Goal: Communication & Community: Share content

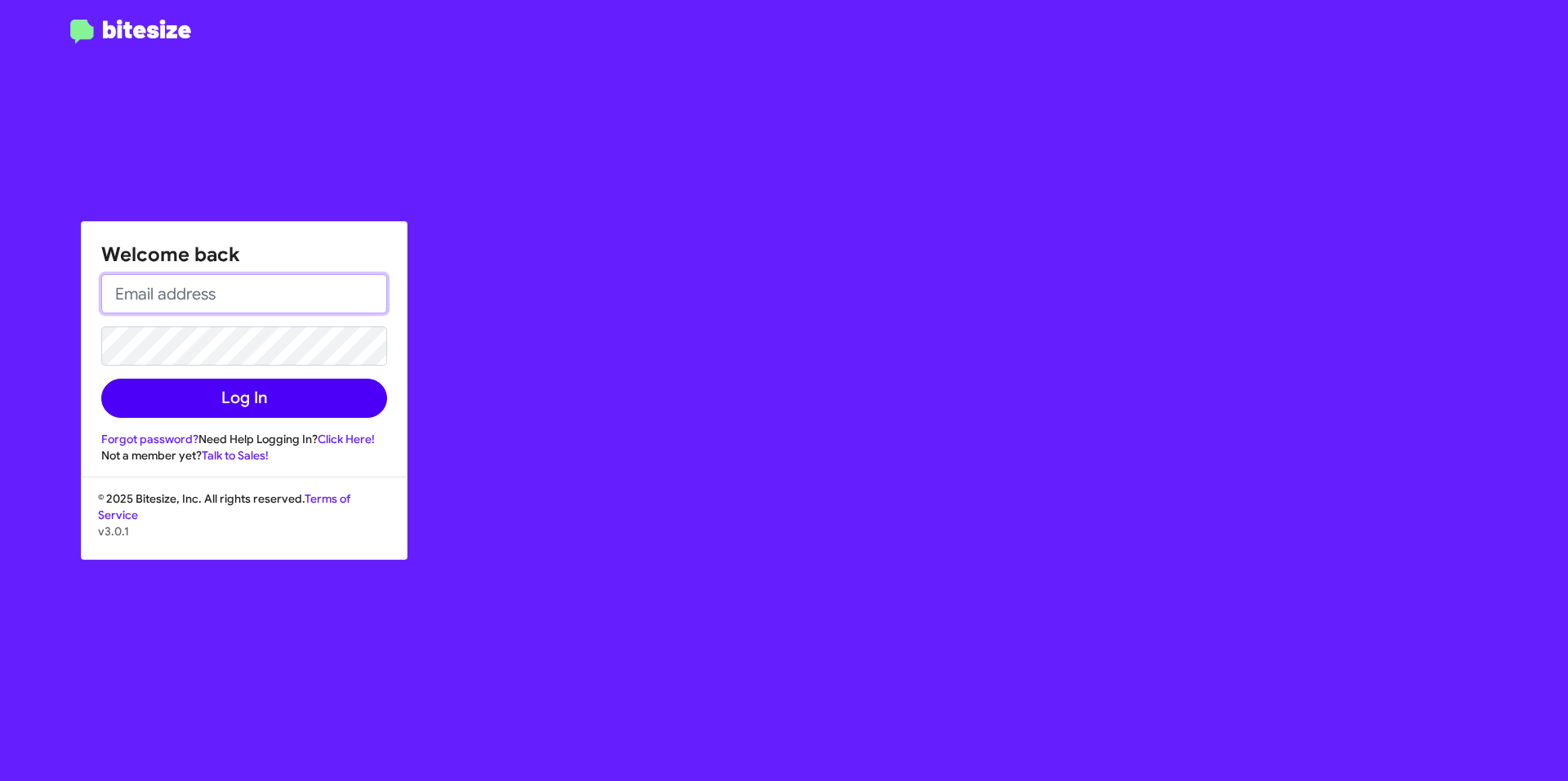
type input "[EMAIL_ADDRESS][DOMAIN_NAME]"
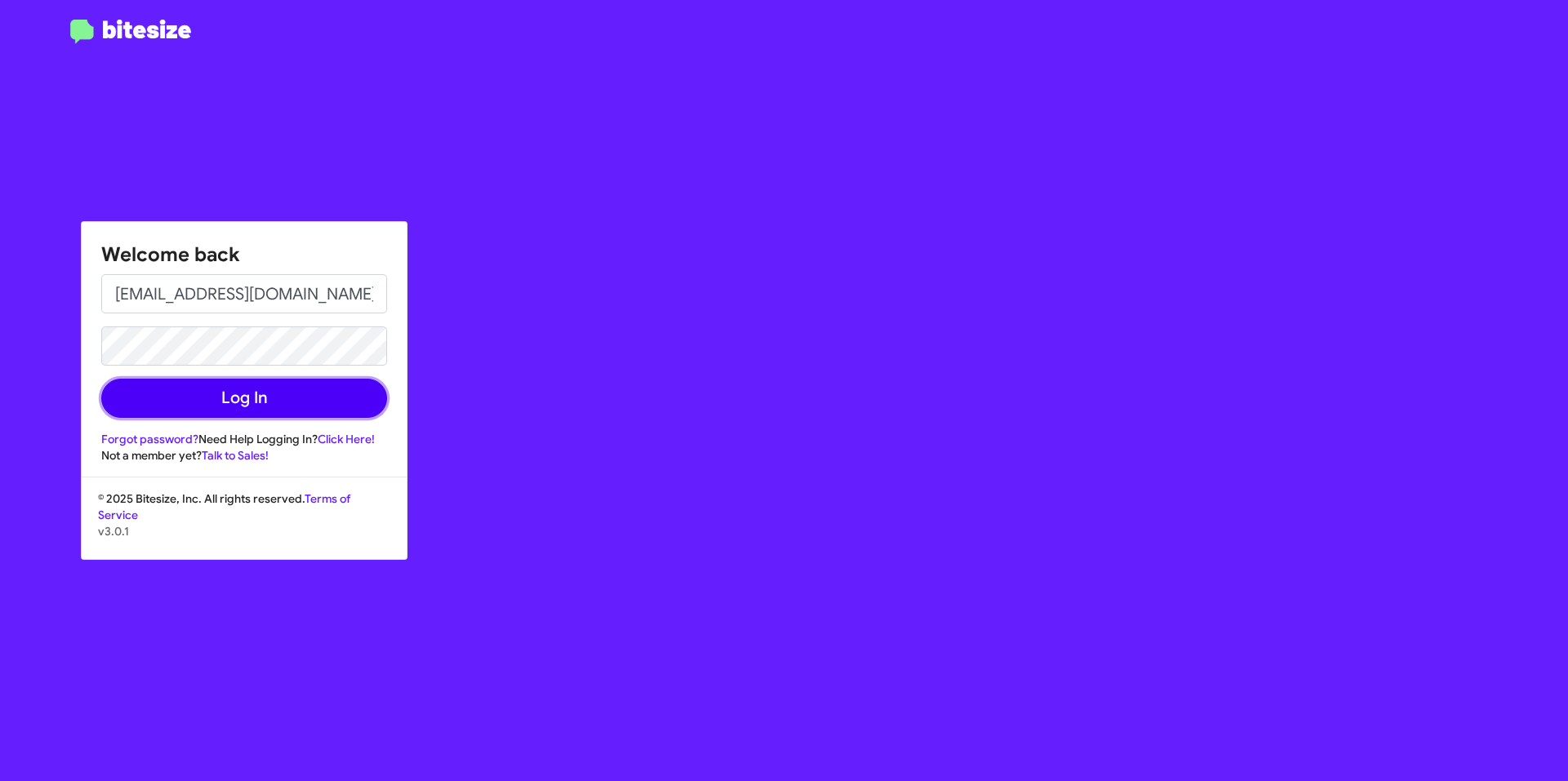
click at [330, 396] on button "Log In" at bounding box center [244, 398] width 286 height 39
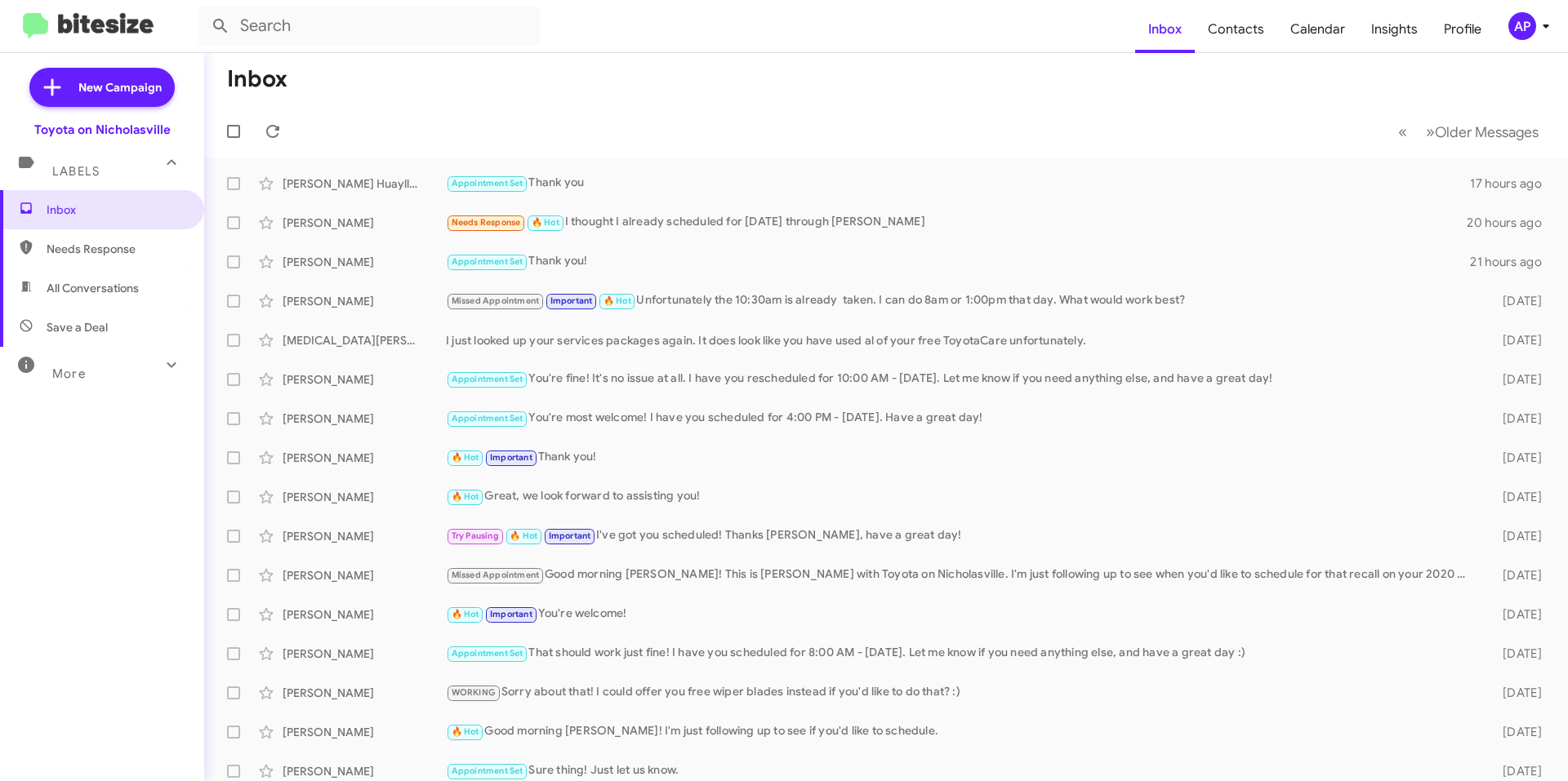
click at [94, 283] on span "All Conversations" at bounding box center [93, 287] width 92 height 16
type input "in:all-conversations"
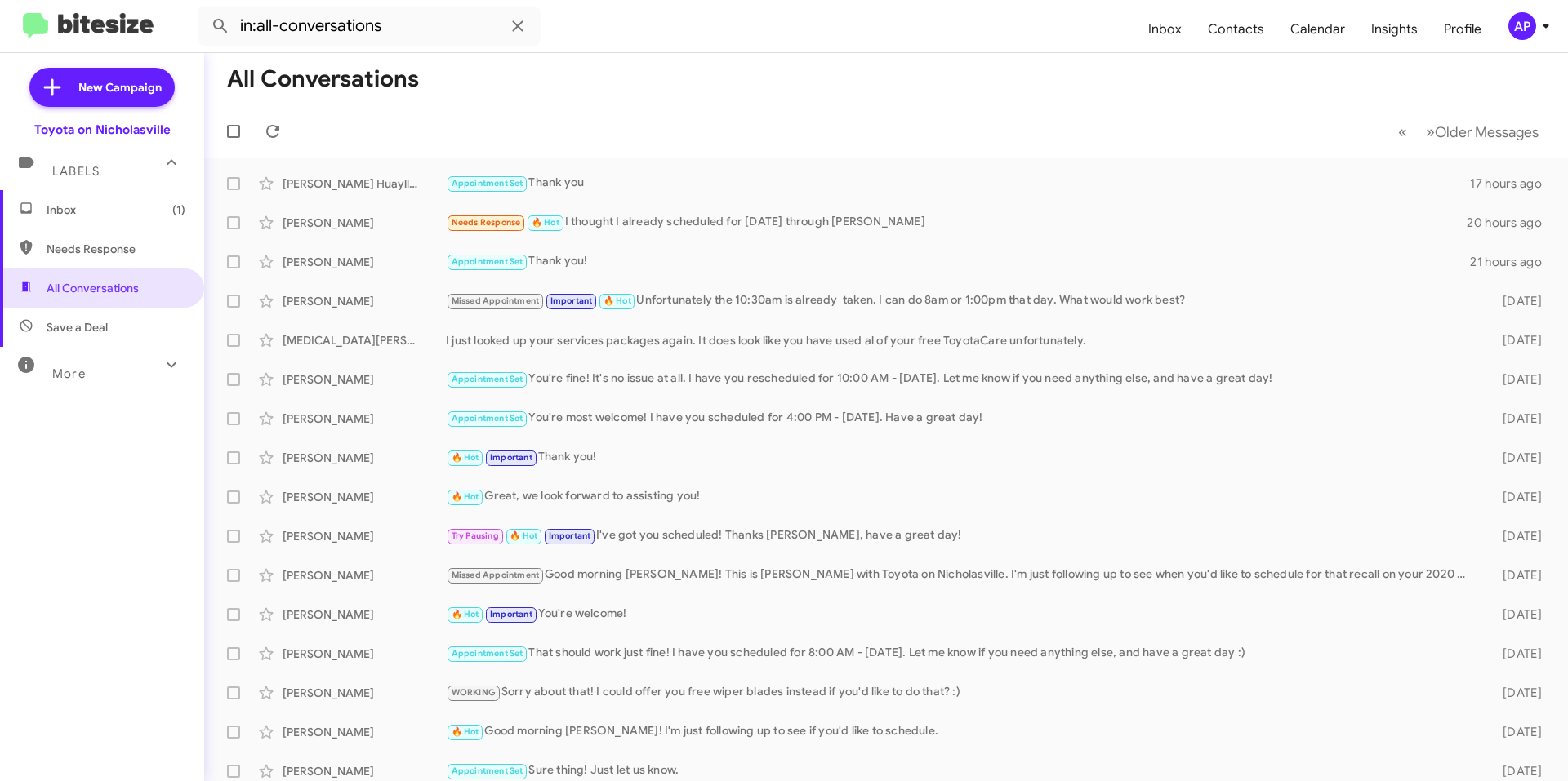
click at [623, 135] on mat-toolbar-row "« Previous » Next Older Messages" at bounding box center [886, 132] width 1364 height 52
click at [127, 209] on span "Inbox (1)" at bounding box center [117, 209] width 139 height 16
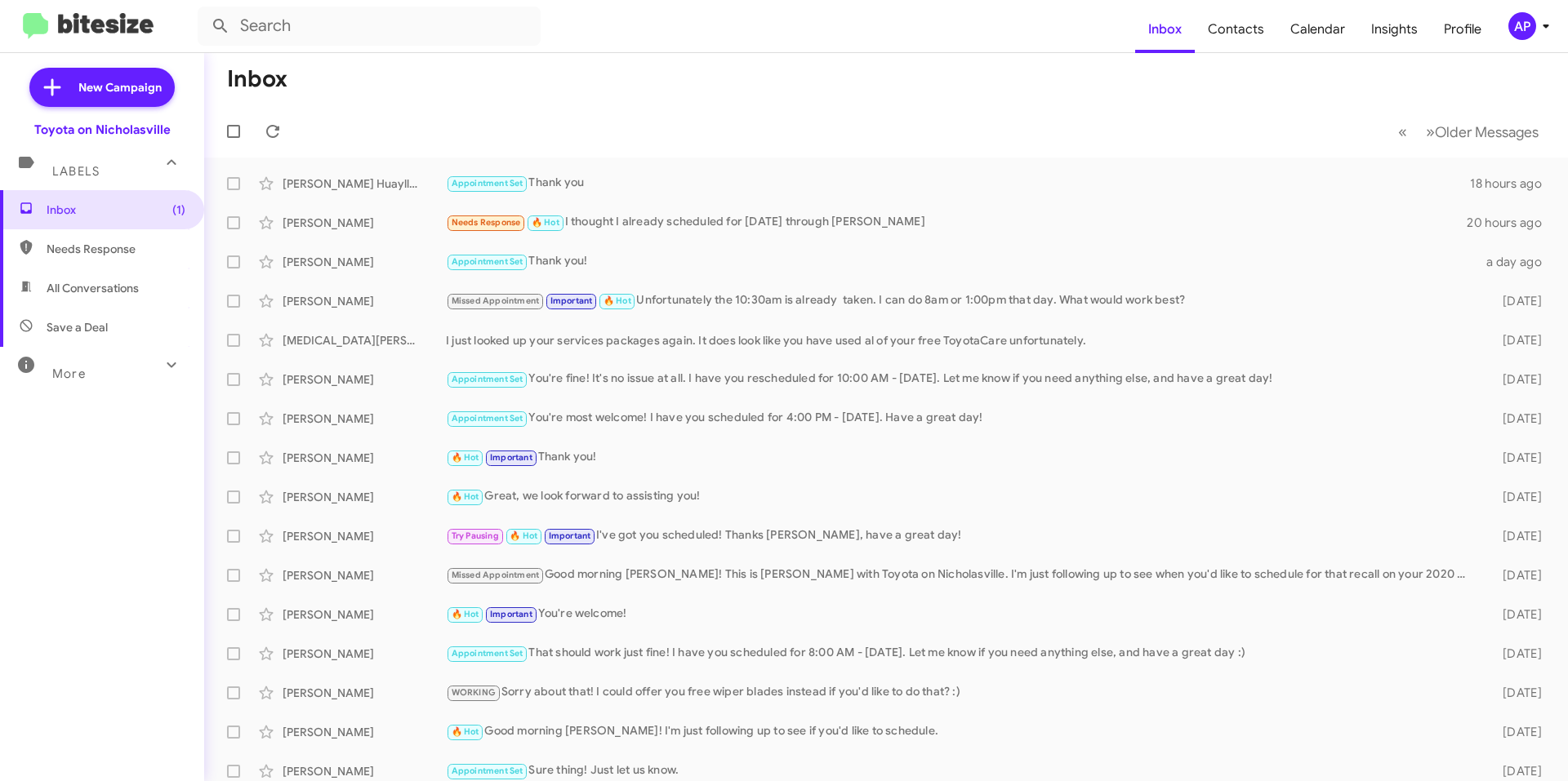
click at [790, 128] on mat-toolbar-row "« Previous » Next Older Messages" at bounding box center [886, 132] width 1364 height 52
click at [125, 94] on span "New Campaign" at bounding box center [120, 86] width 83 height 16
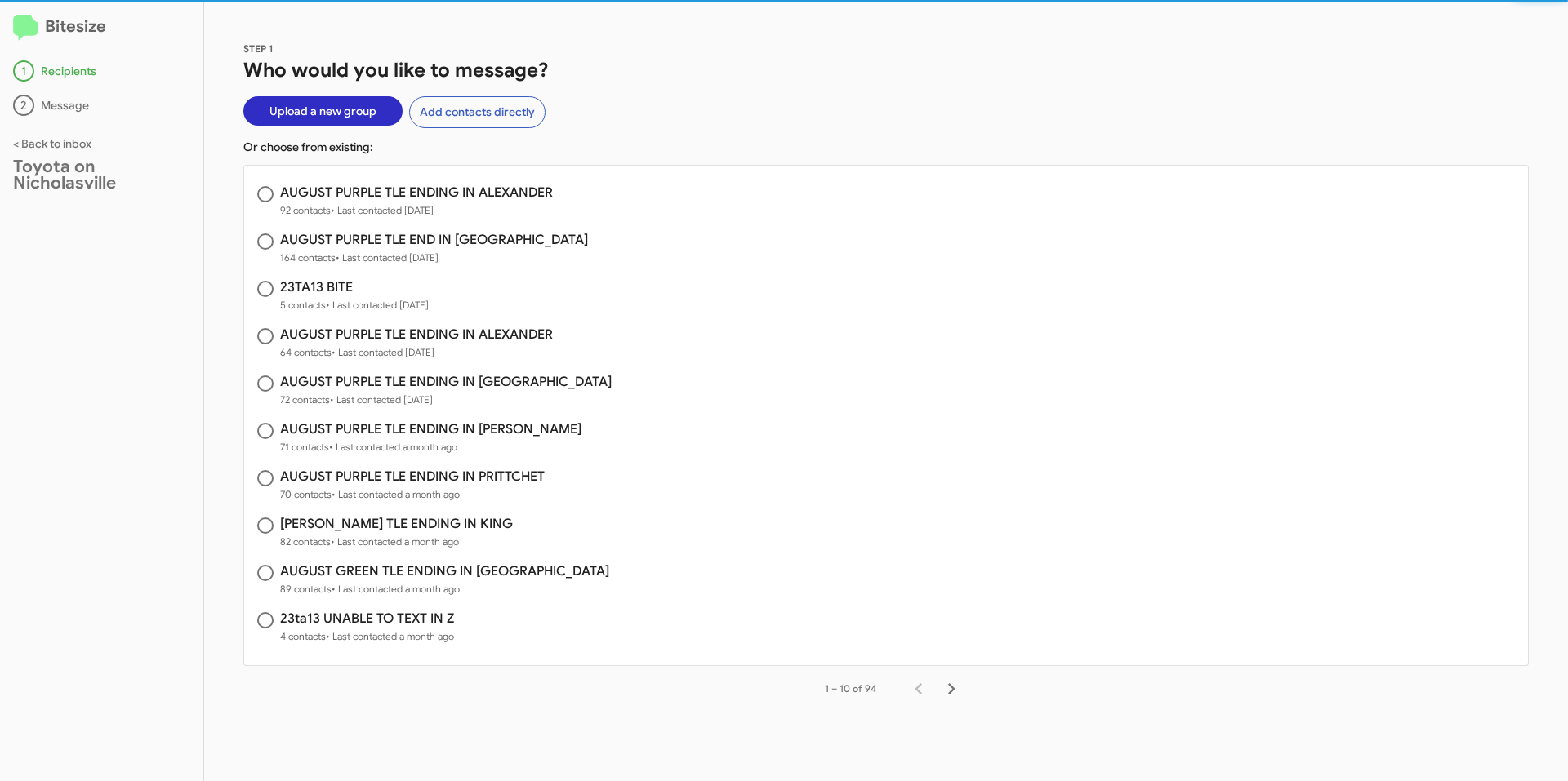
click at [58, 130] on div "Bitesize 1 Recipients 2 Message < Back to inbox Toyota on Nicholasville" at bounding box center [102, 390] width 205 height 780
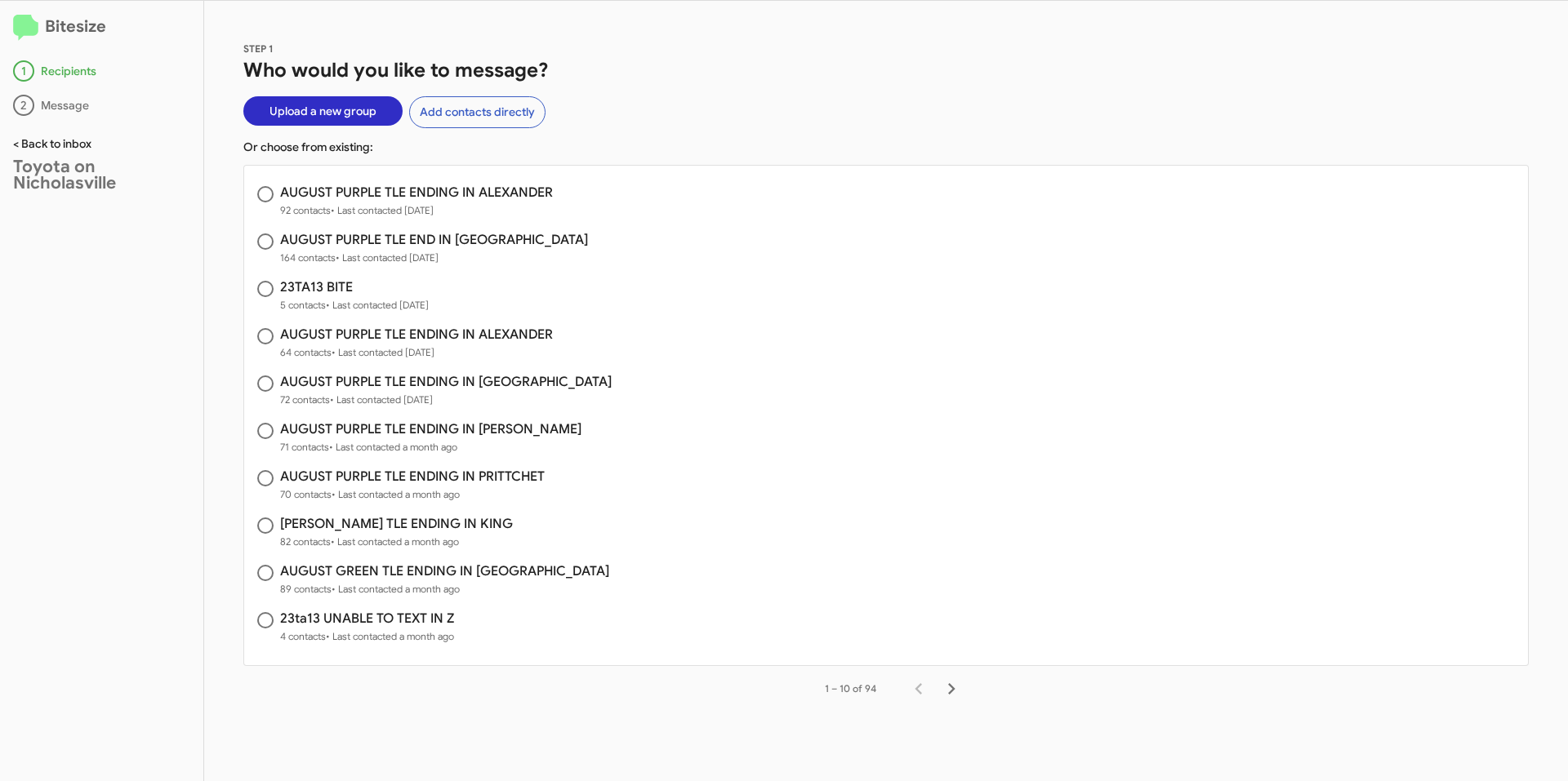
click at [61, 143] on link "< Back to inbox" at bounding box center [53, 144] width 79 height 15
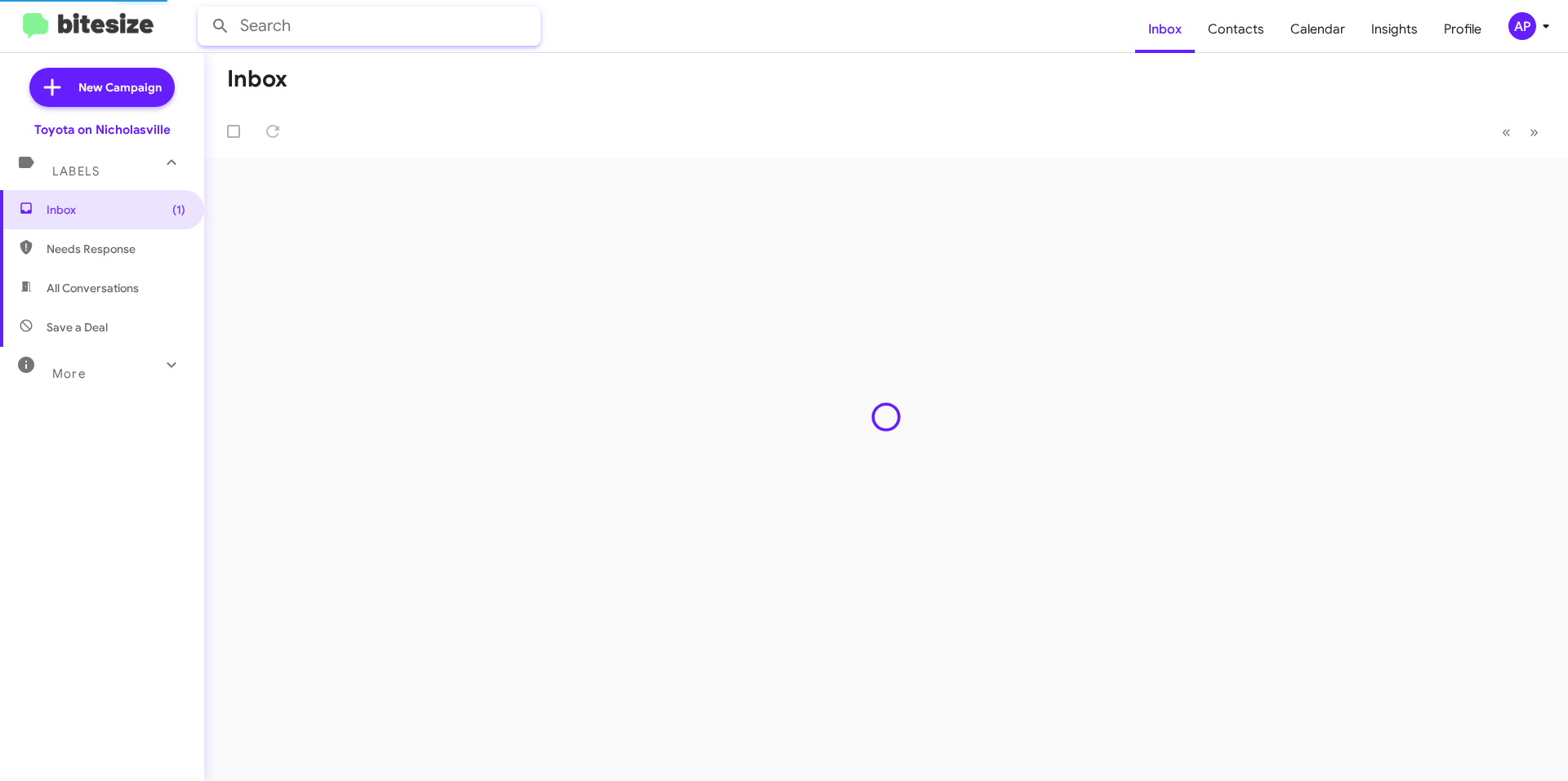
click at [335, 23] on input "text" at bounding box center [369, 26] width 343 height 39
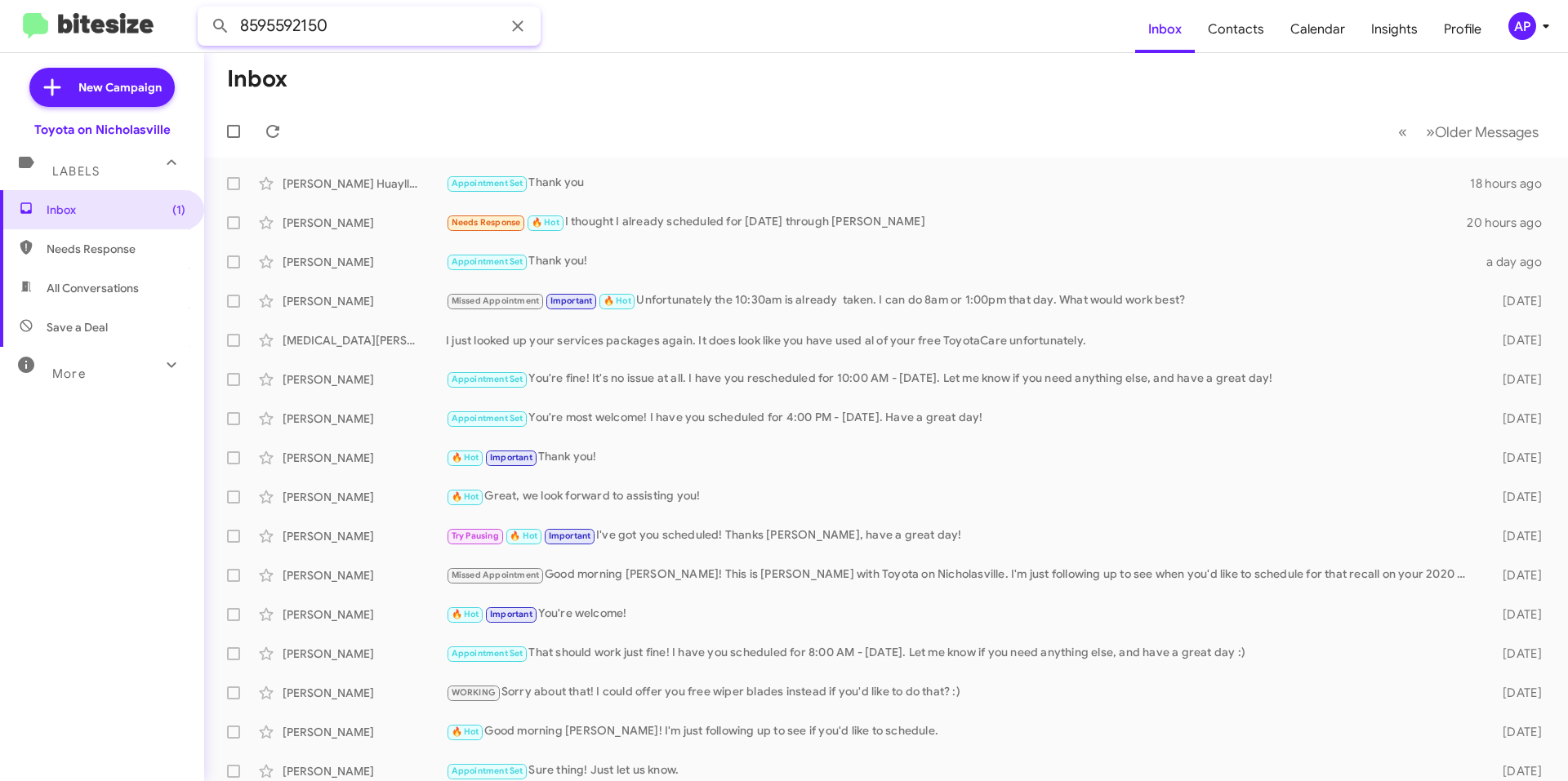
click at [205, 10] on button at bounding box center [221, 26] width 33 height 33
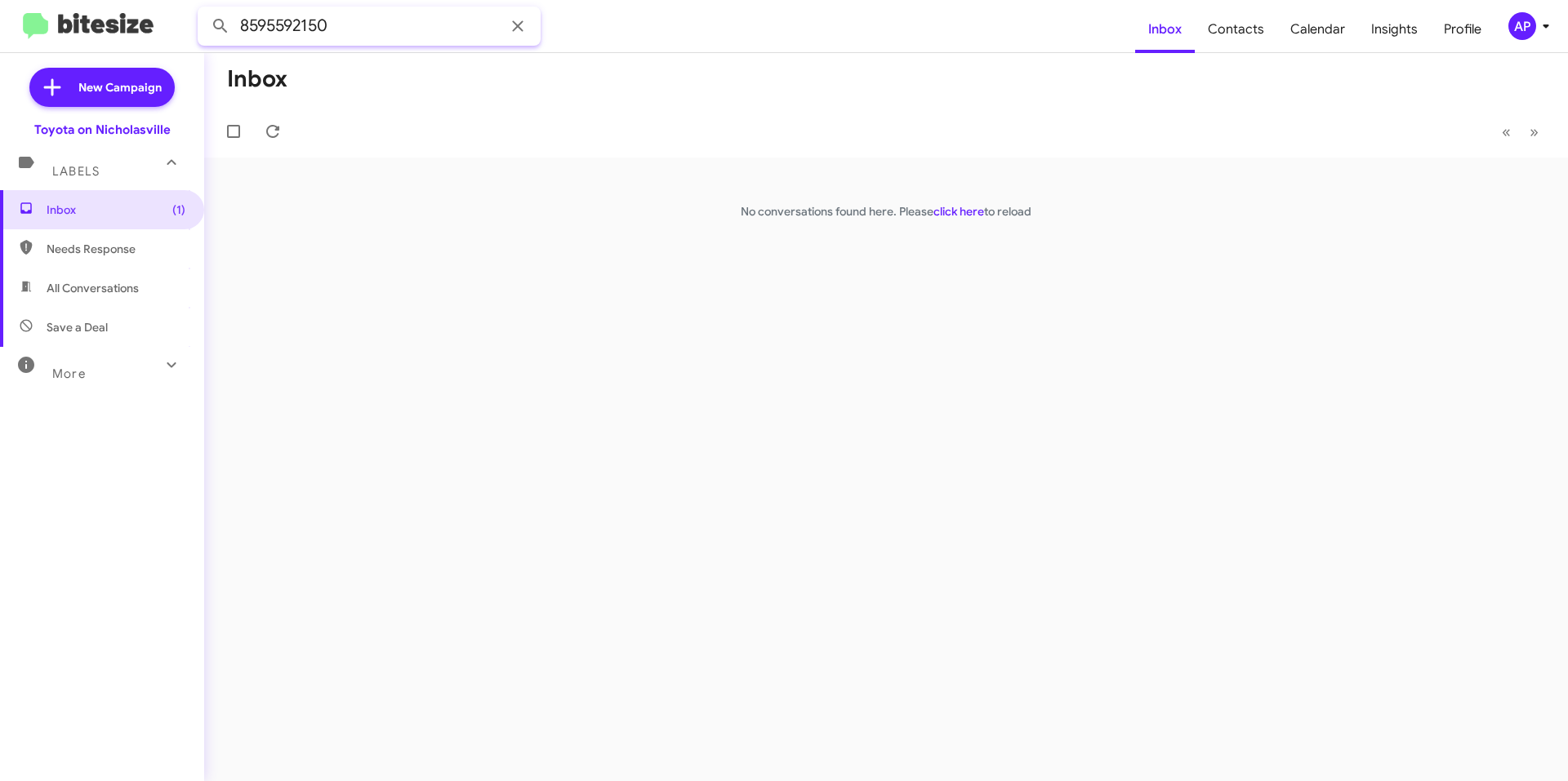
click at [317, 26] on input "8595592150" at bounding box center [369, 26] width 343 height 39
type input "[PERSON_NAME]"
click at [205, 10] on button at bounding box center [221, 26] width 33 height 33
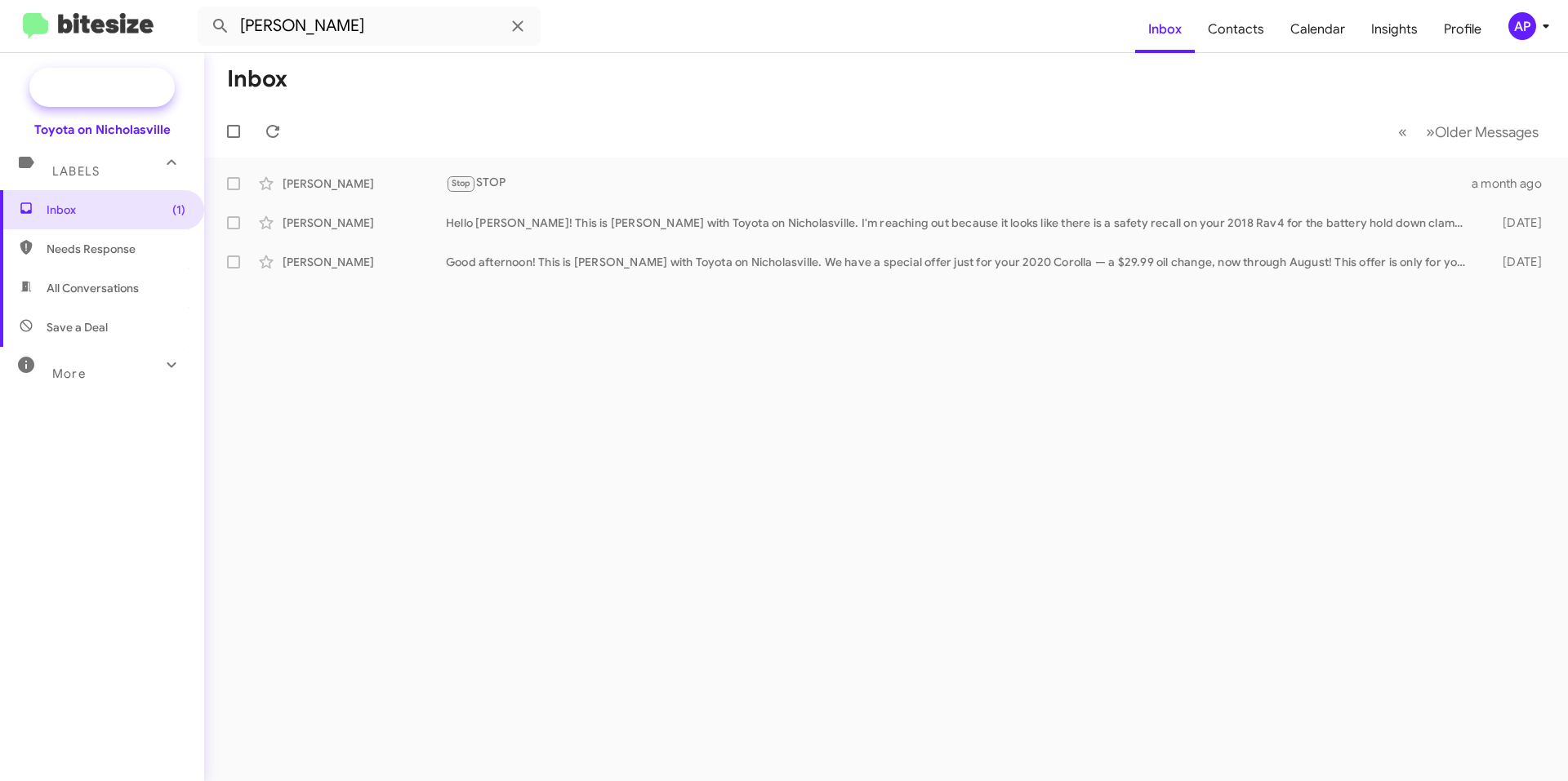
click at [109, 97] on span "New Campaign" at bounding box center [101, 87] width 145 height 39
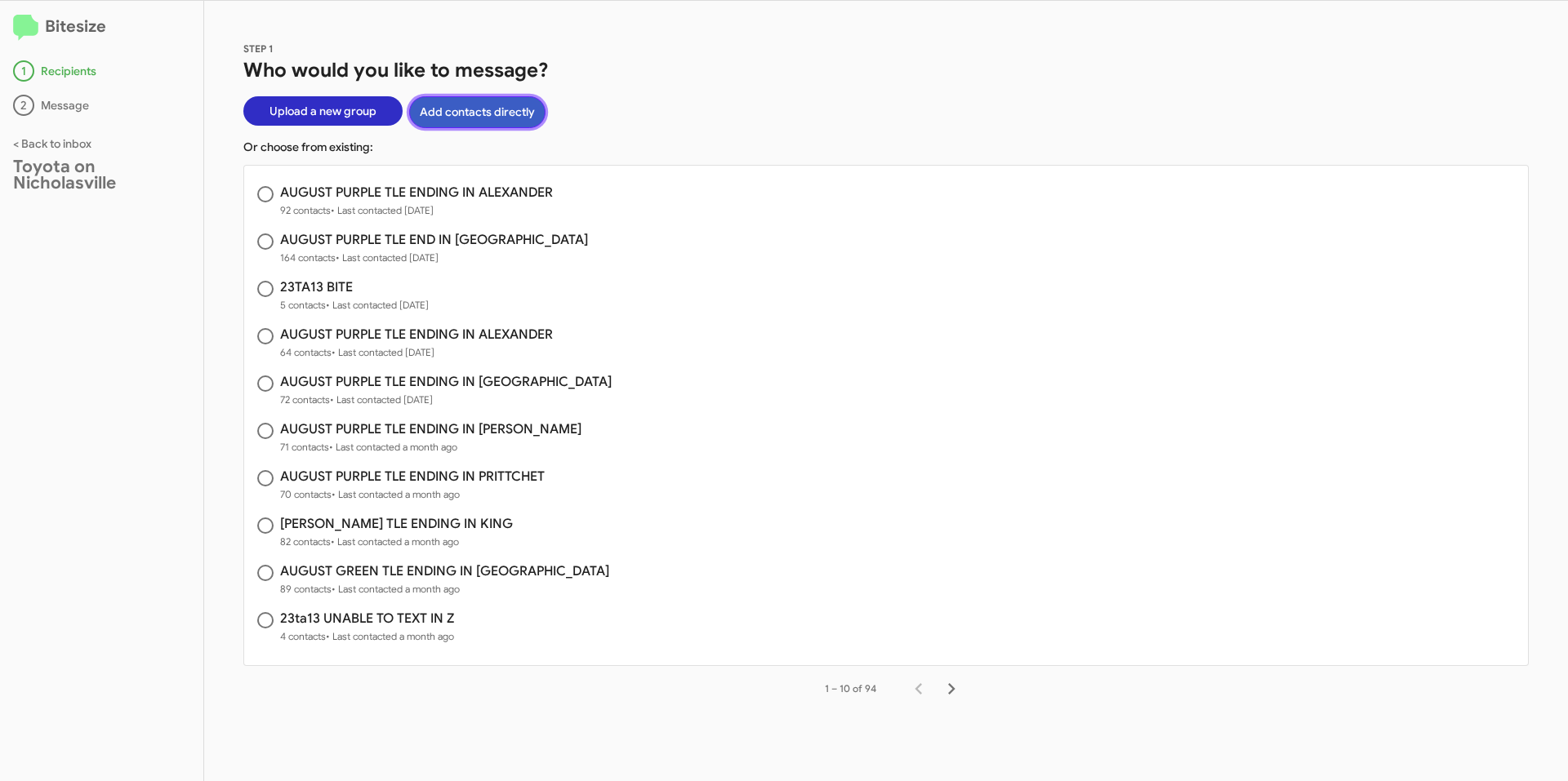
click at [469, 103] on button "Add contacts directly" at bounding box center [477, 112] width 137 height 32
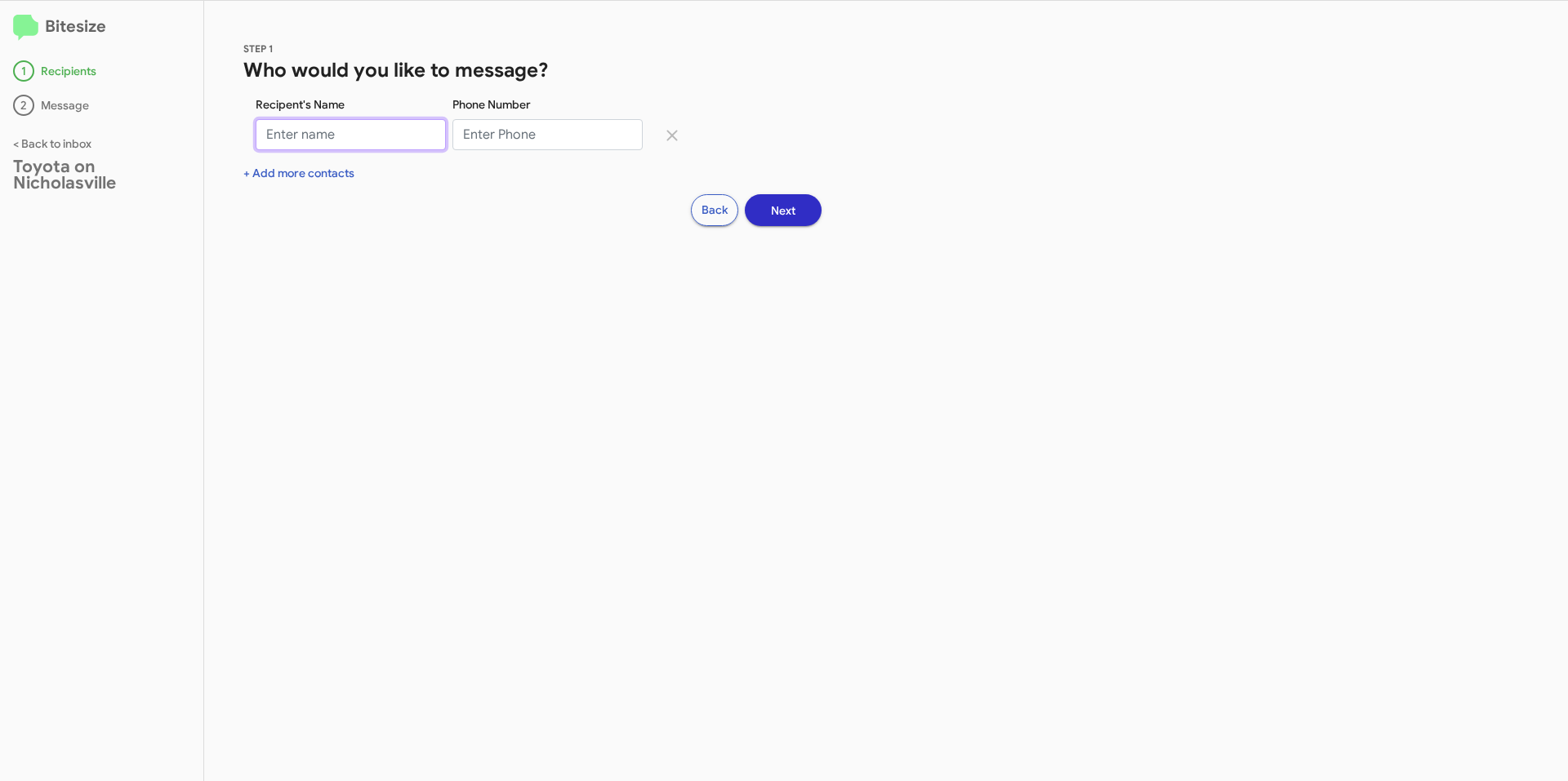
click at [334, 144] on input "Recipent's Name" at bounding box center [350, 134] width 190 height 31
type input "[PERSON_NAME]"
click at [542, 120] on input "Phone Number" at bounding box center [548, 134] width 190 height 31
type input "8595592150"
click at [790, 204] on button "Next" at bounding box center [783, 210] width 77 height 32
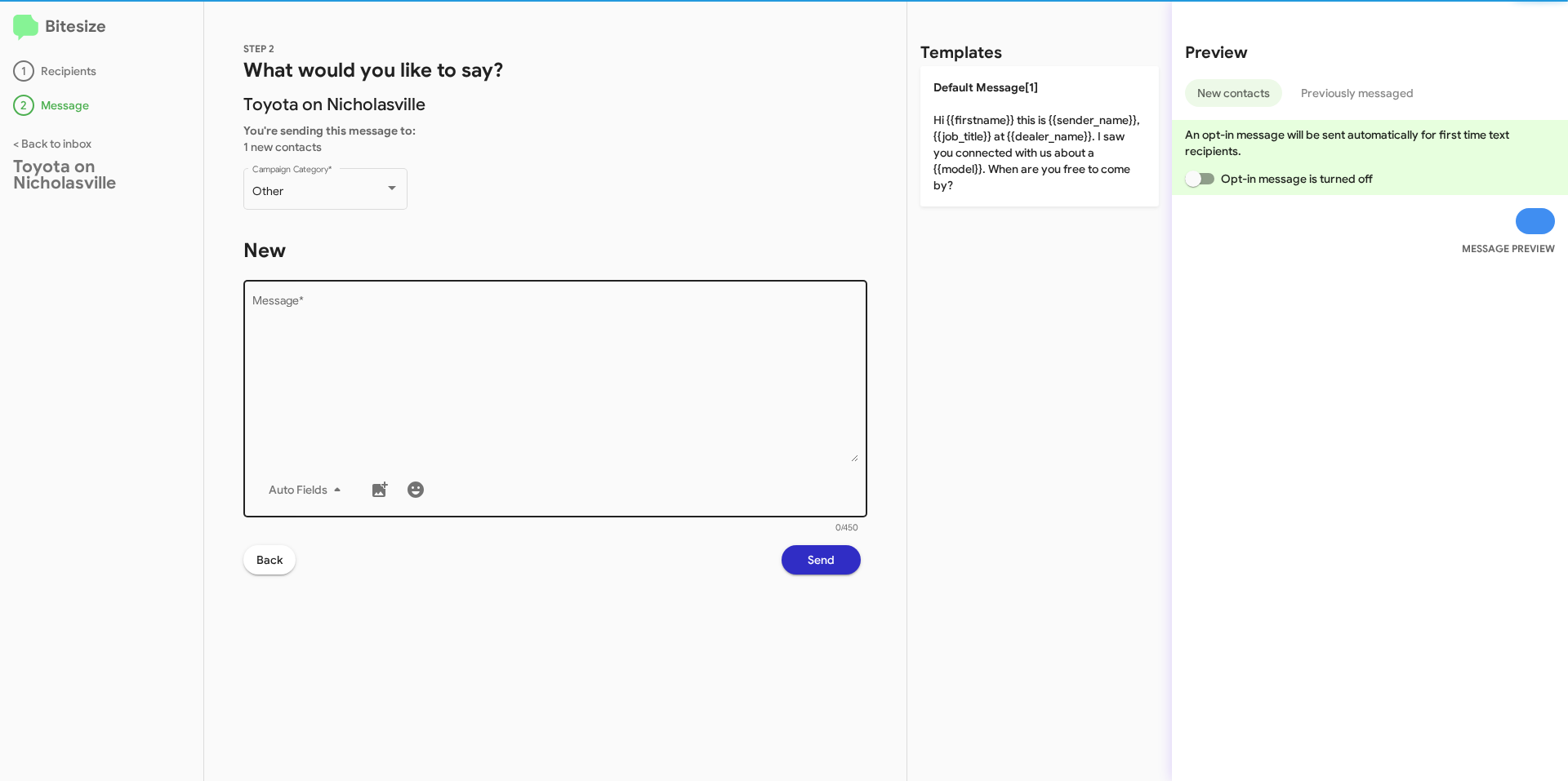
click at [614, 324] on textarea "Message *" at bounding box center [556, 379] width 607 height 167
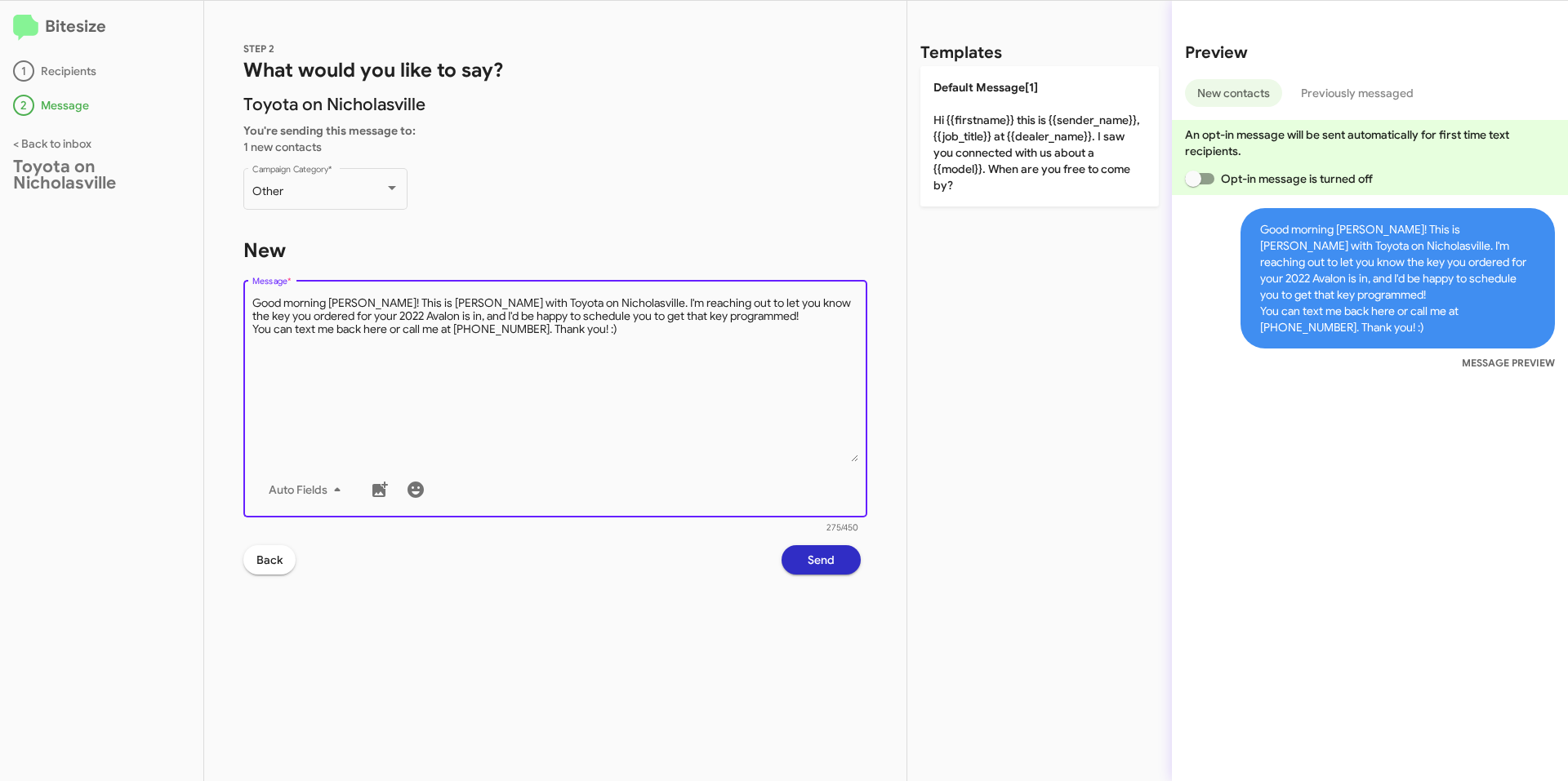
type textarea "Good morning [PERSON_NAME]! This is [PERSON_NAME] with Toyota on Nicholasville.…"
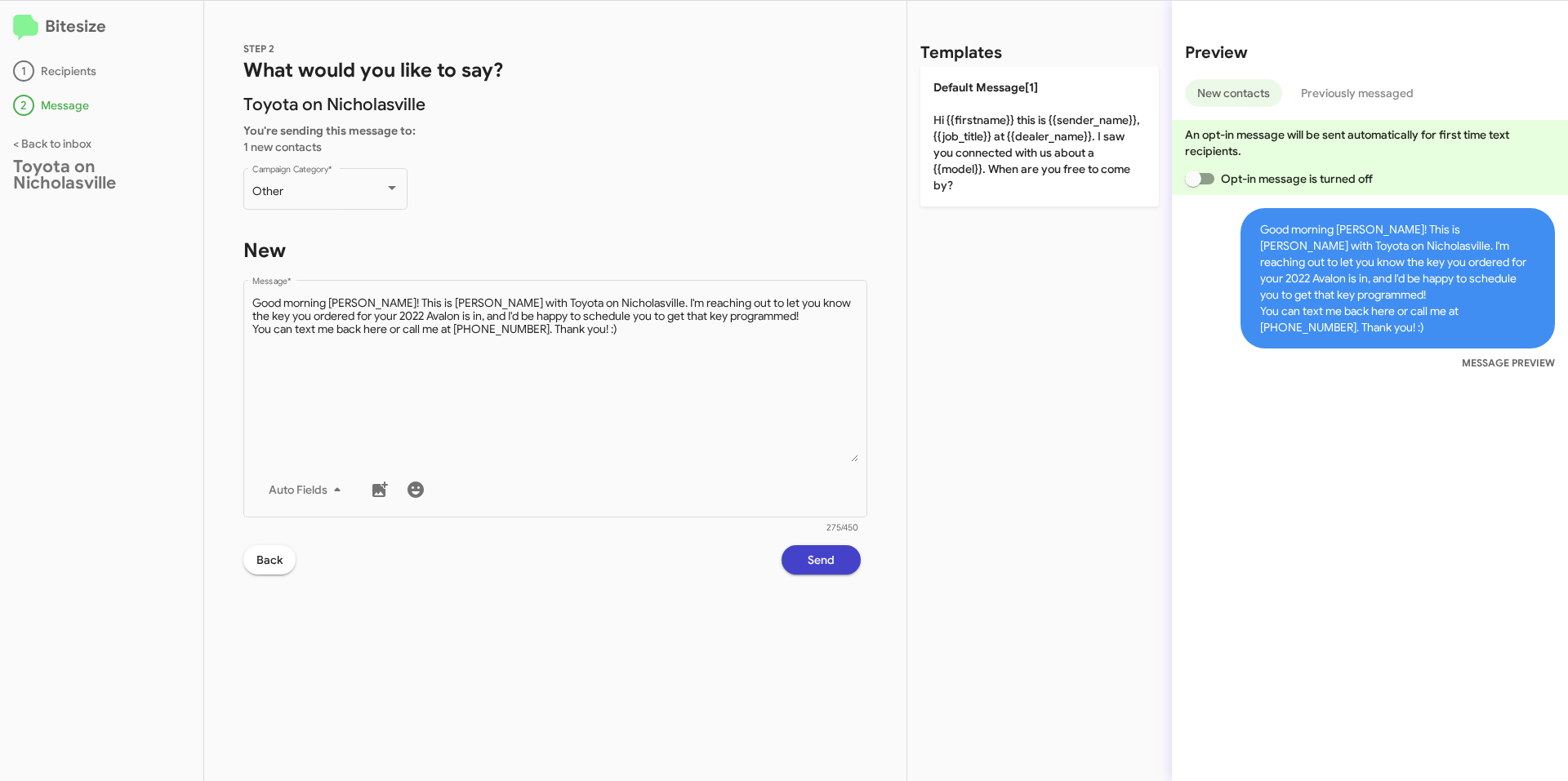
click at [790, 554] on button "Send" at bounding box center [821, 560] width 79 height 29
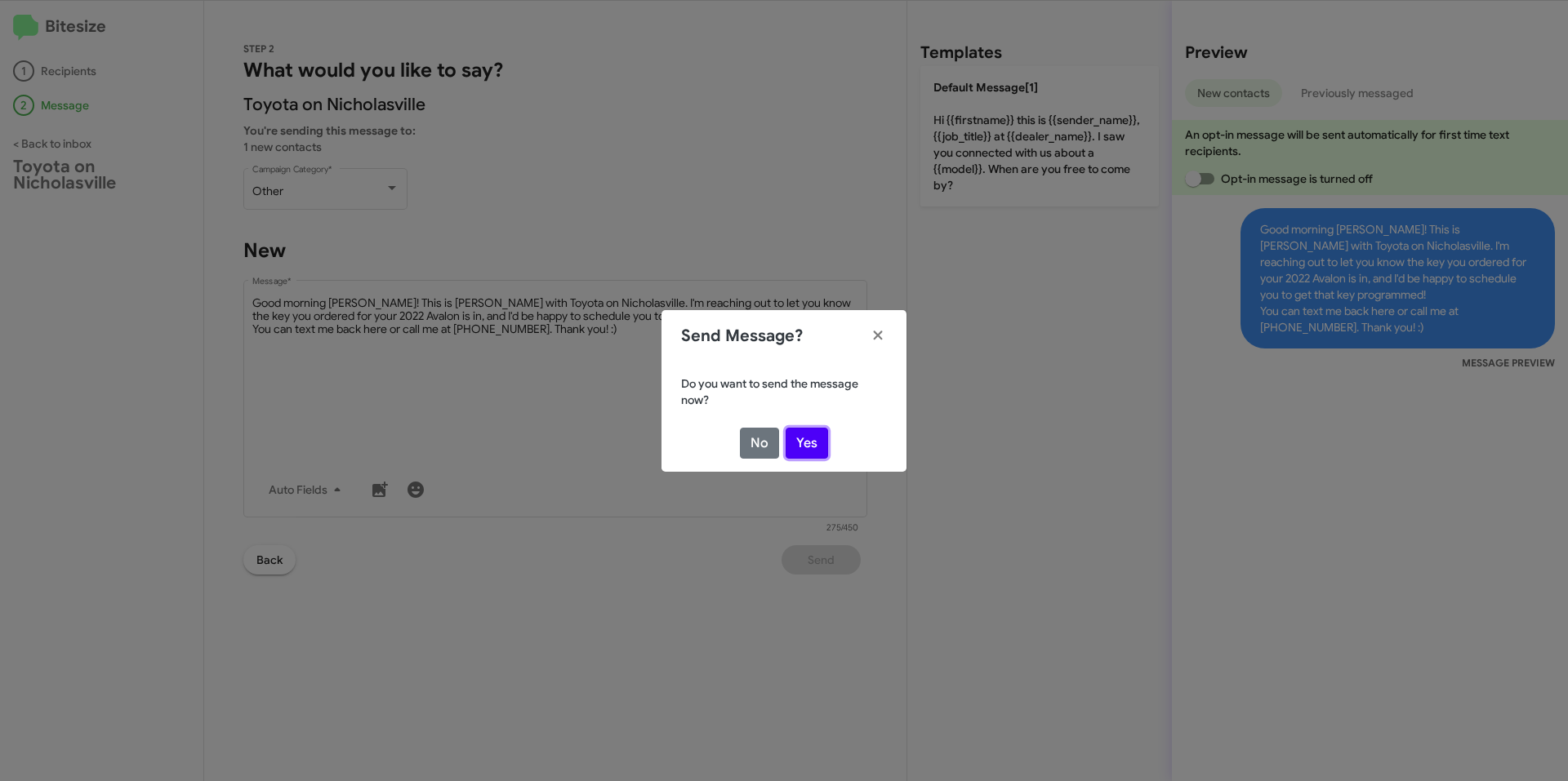
click at [790, 441] on button "Yes" at bounding box center [807, 442] width 43 height 31
